Goal: Download file/media

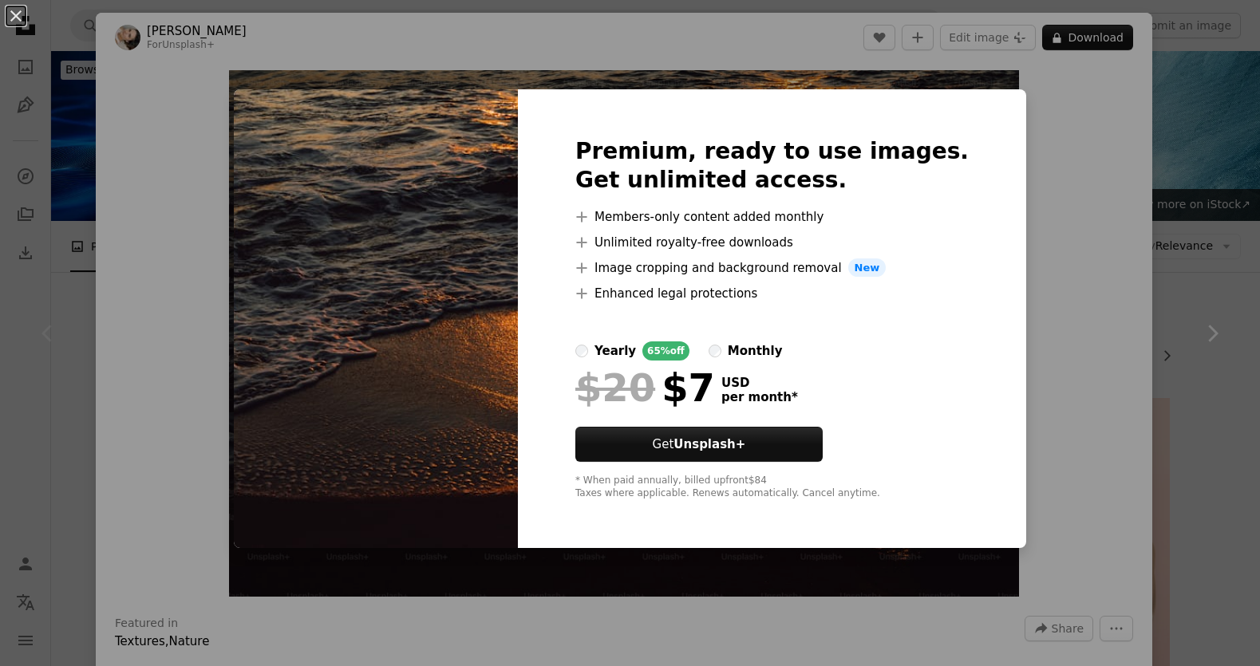
click at [1131, 113] on div "An X shape Premium, ready to use images. Get unlimited access. A plus sign Memb…" at bounding box center [630, 333] width 1260 height 666
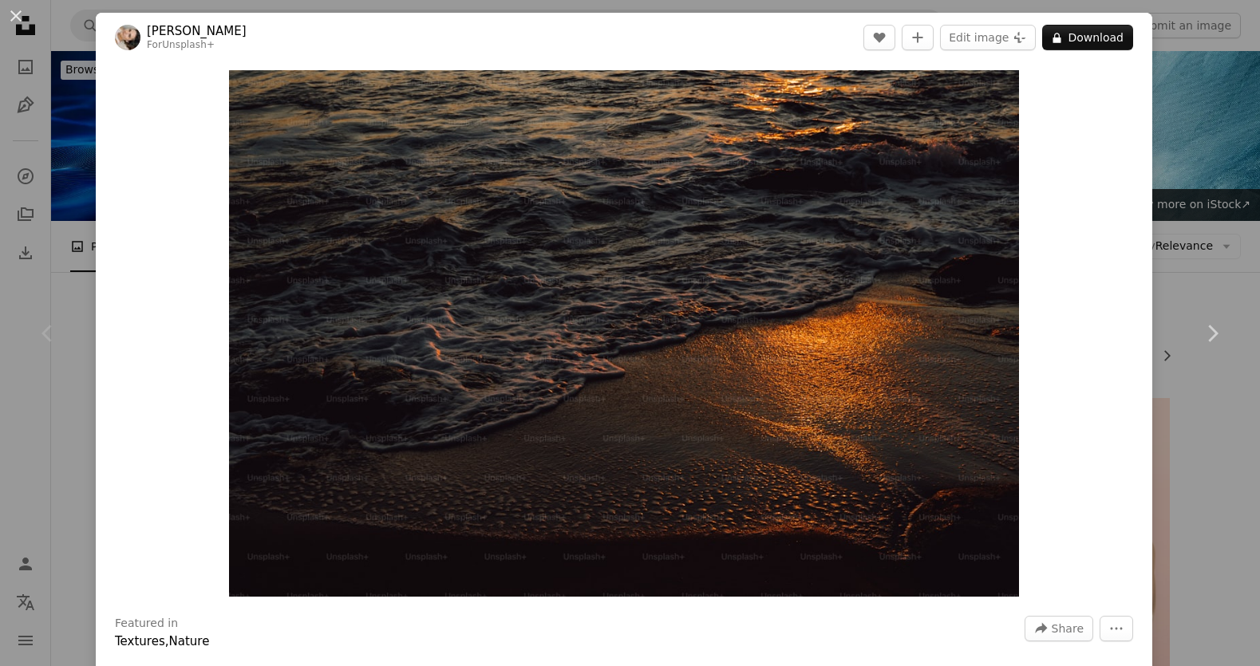
click at [184, 35] on link "[PERSON_NAME]" at bounding box center [197, 31] width 100 height 16
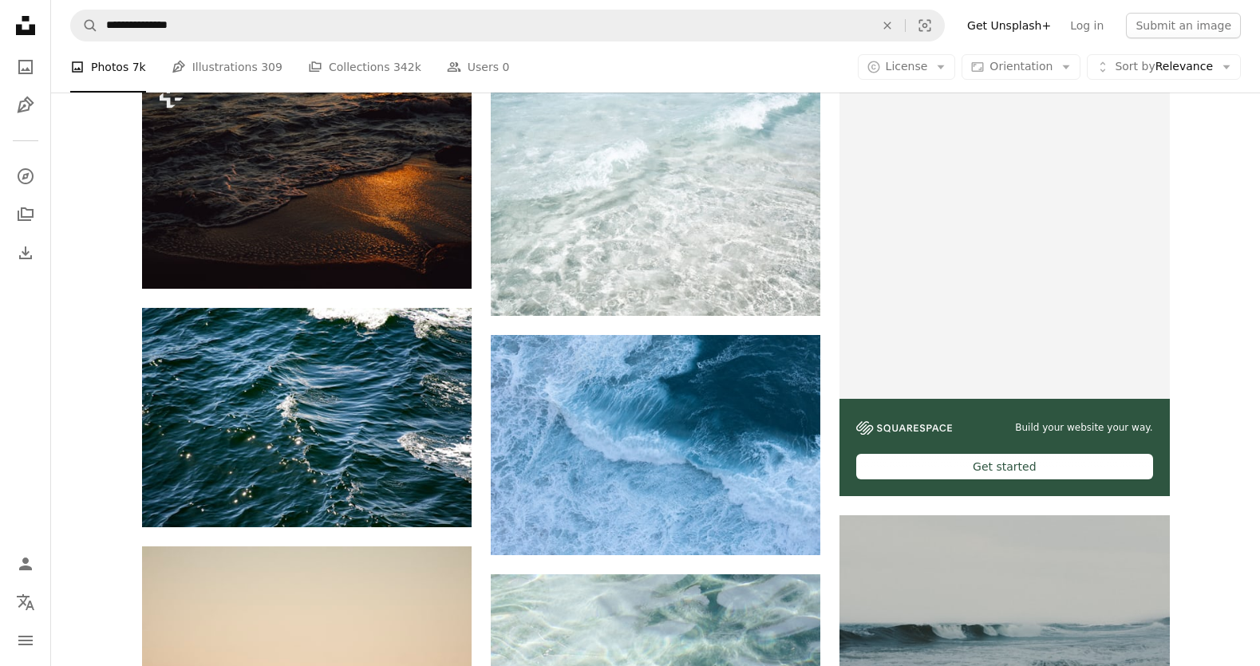
scroll to position [736, 0]
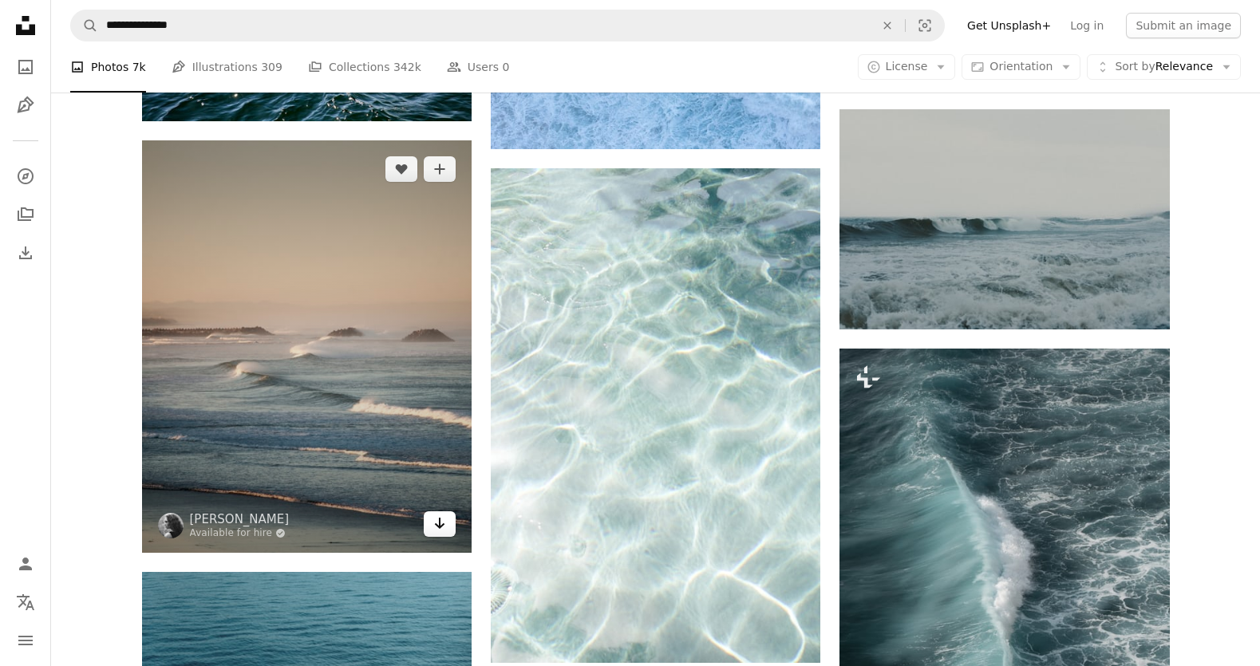
click at [428, 523] on link "Arrow pointing down" at bounding box center [440, 524] width 32 height 26
